Goal: Check status: Check status

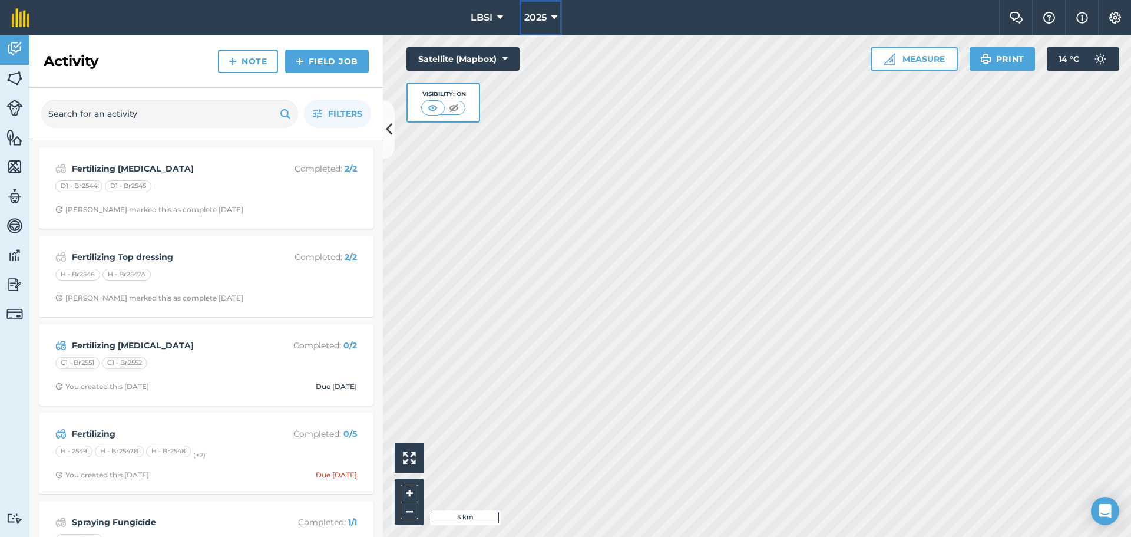
click at [553, 15] on icon at bounding box center [554, 18] width 6 height 14
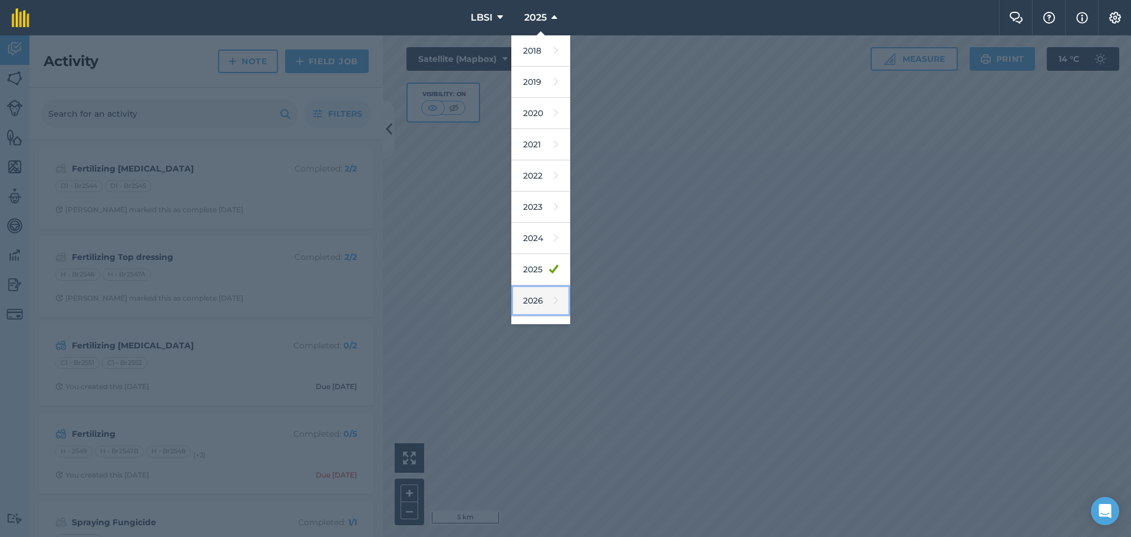
click at [554, 305] on icon at bounding box center [556, 300] width 5 height 16
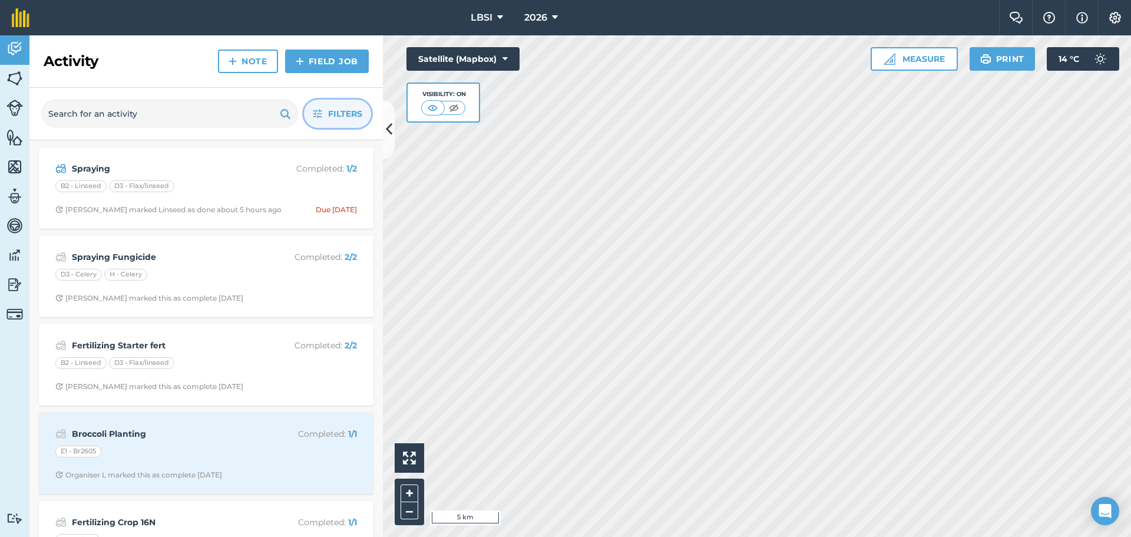
click at [340, 113] on span "Filters" at bounding box center [345, 113] width 34 height 13
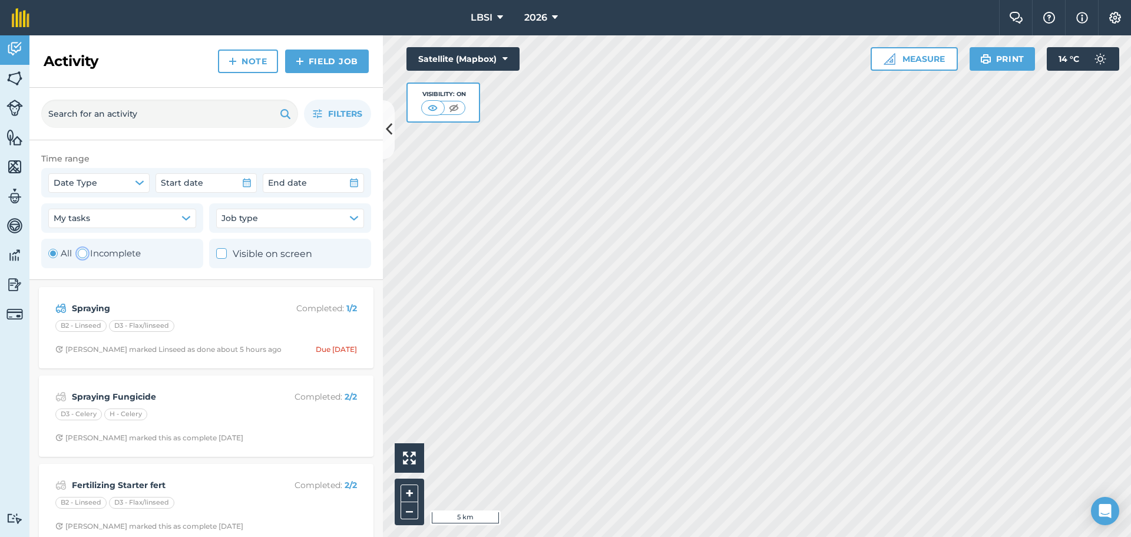
click at [83, 252] on div "Toggle Activity" at bounding box center [82, 253] width 9 height 9
radio input "false"
radio input "true"
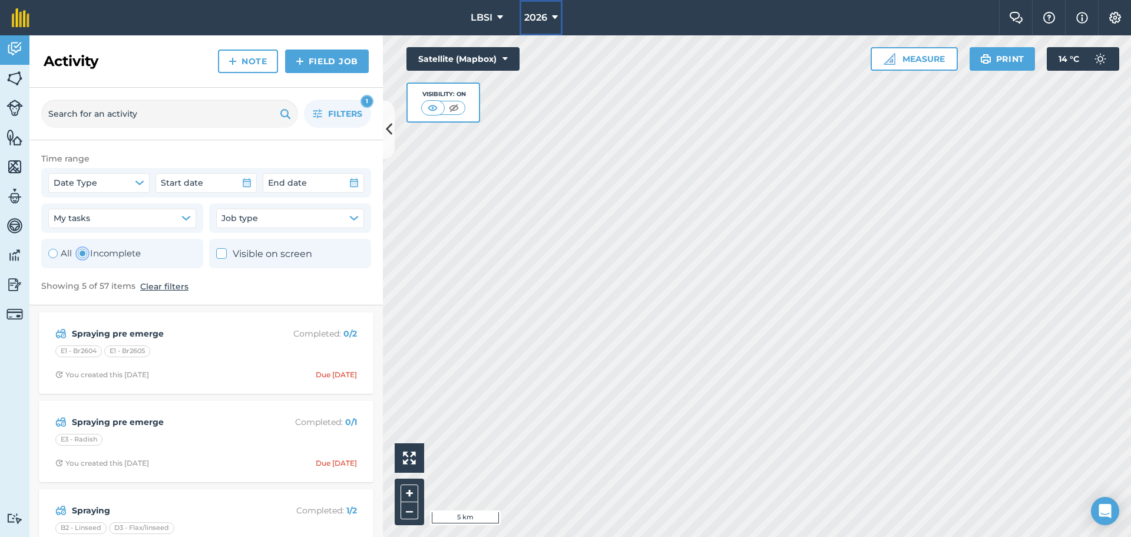
click at [556, 15] on icon at bounding box center [555, 18] width 6 height 14
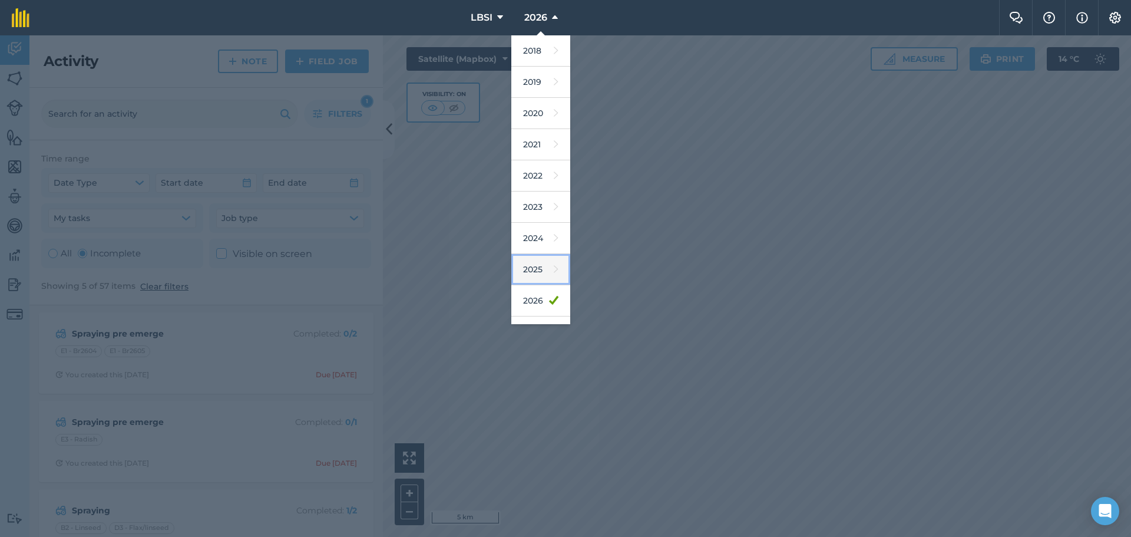
click at [535, 263] on link "2025" at bounding box center [540, 269] width 59 height 31
